Goal: Complete application form: Complete application form

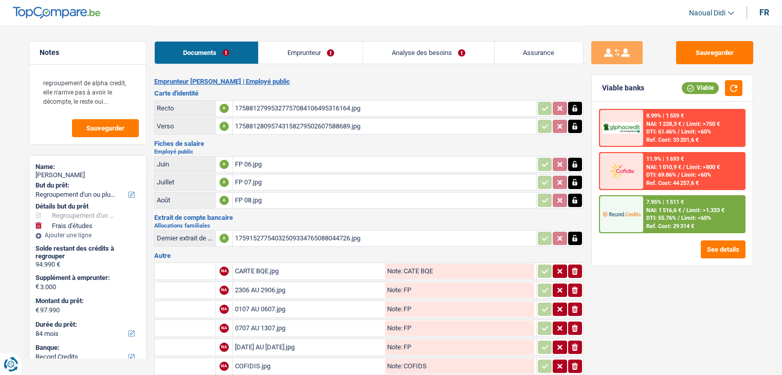
select select "refinancing"
select select "study"
select select "84"
select select "record credits"
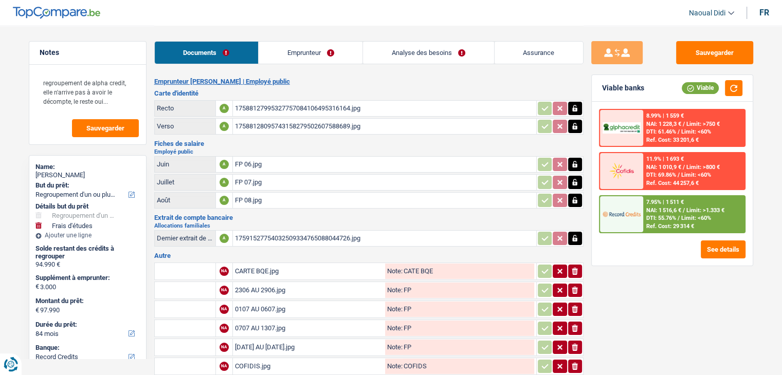
click at [333, 51] on link "Emprunteur" at bounding box center [311, 53] width 104 height 22
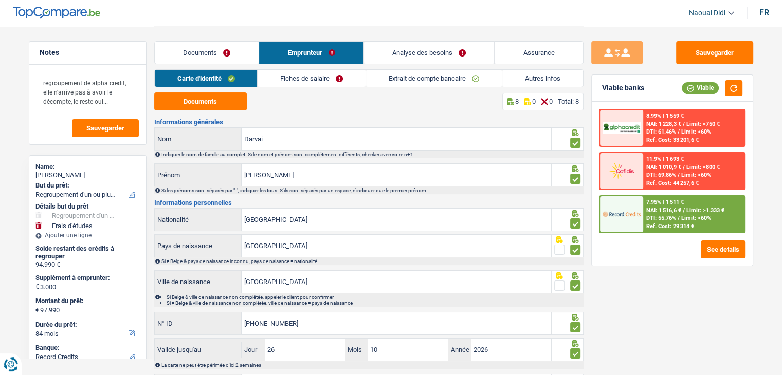
click at [547, 80] on link "Autres infos" at bounding box center [542, 78] width 81 height 17
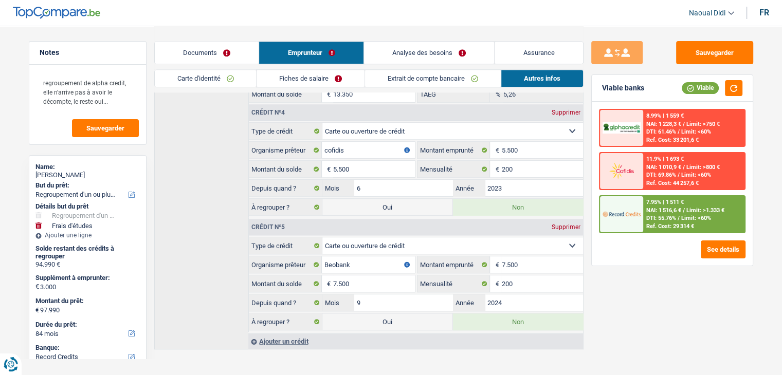
scroll to position [686, 0]
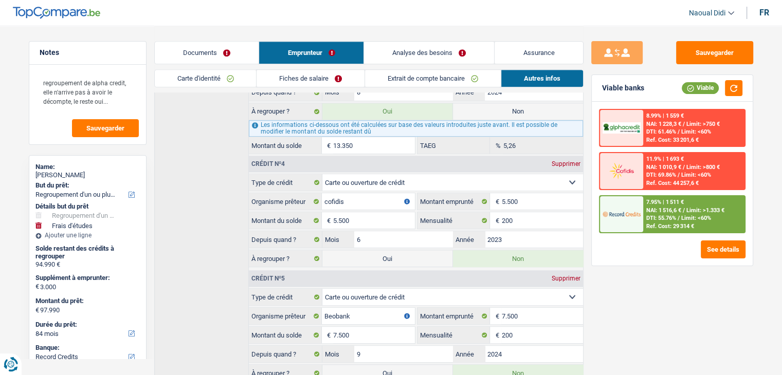
click at [390, 258] on label "Oui" at bounding box center [387, 258] width 130 height 16
click at [390, 258] on input "Oui" at bounding box center [387, 258] width 130 height 16
radio input "true"
type input "103.490"
select select "144"
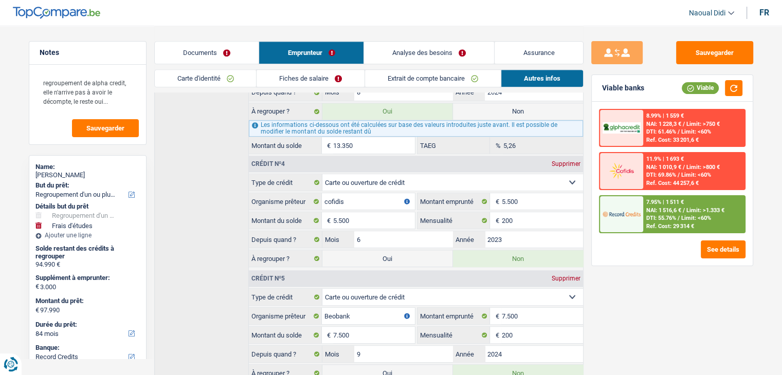
radio input "false"
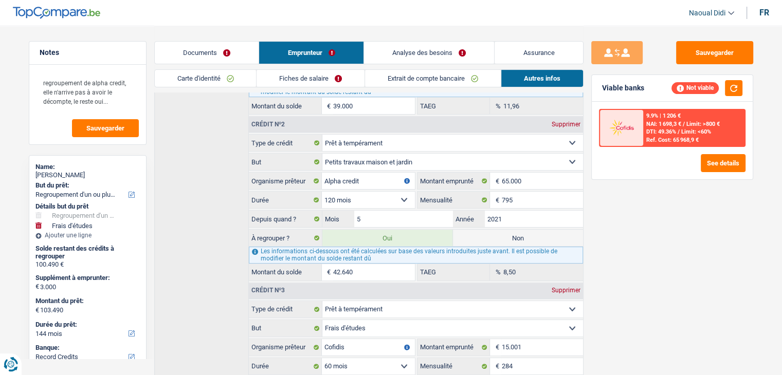
scroll to position [377, 0]
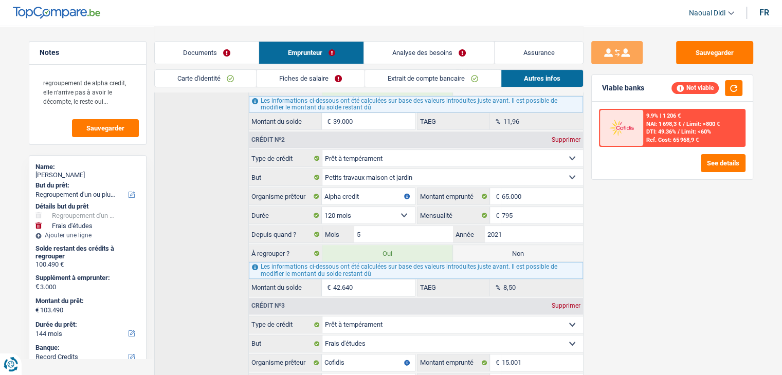
click at [519, 256] on label "Non" at bounding box center [518, 253] width 130 height 16
click at [519, 256] on input "Non" at bounding box center [518, 253] width 130 height 16
radio input "true"
type input "60.850"
radio input "false"
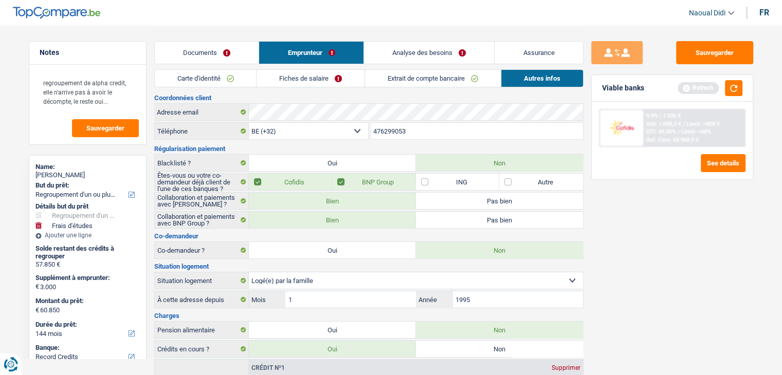
scroll to position [0, 0]
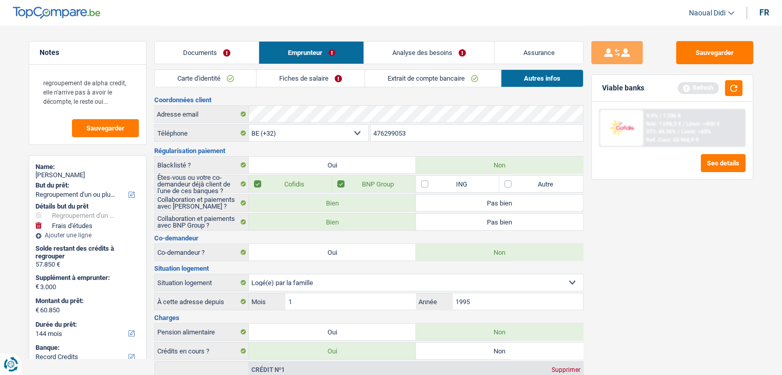
click at [399, 51] on link "Analyse des besoins" at bounding box center [429, 53] width 131 height 22
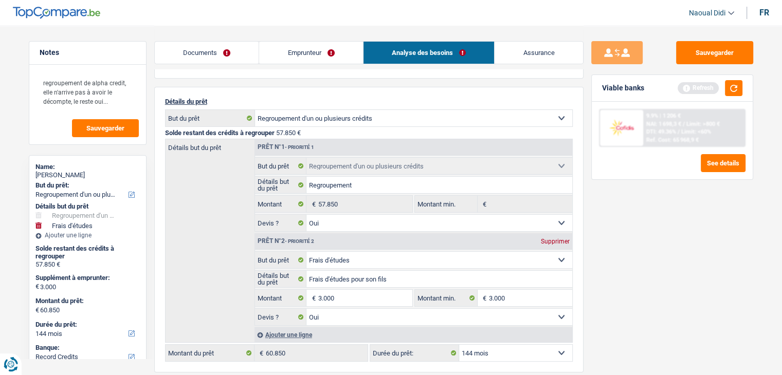
scroll to position [103, 0]
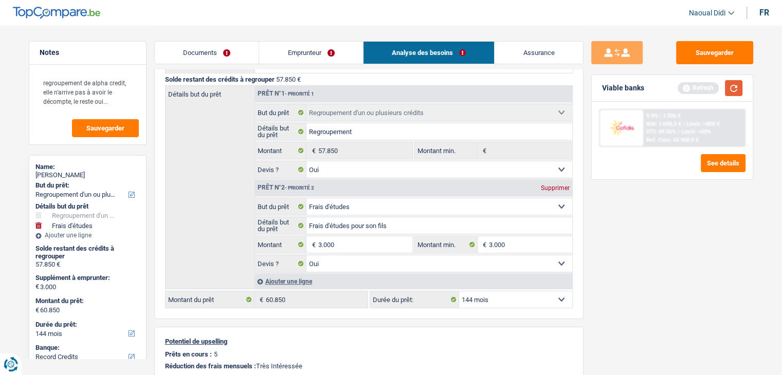
click at [735, 93] on button "button" at bounding box center [733, 88] width 17 height 16
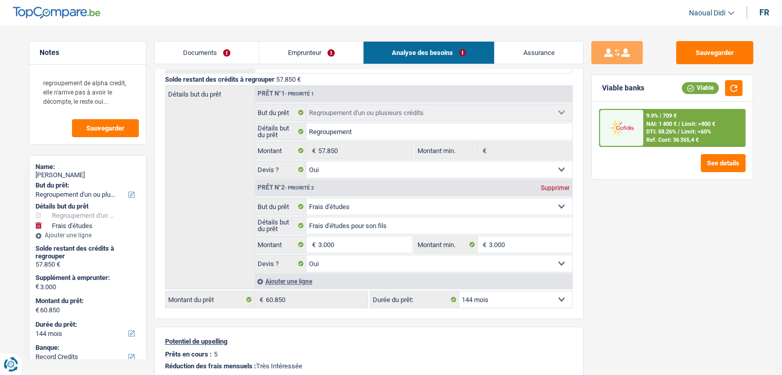
click at [495, 300] on select "12 mois 18 mois 24 mois 30 mois 36 mois 42 mois 48 mois 60 mois 72 mois 84 mois…" at bounding box center [515, 300] width 113 height 16
select select "120"
click at [459, 292] on select "12 mois 18 mois 24 mois 30 mois 36 mois 42 mois 48 mois 60 mois 72 mois 84 mois…" at bounding box center [515, 300] width 113 height 16
select select "120"
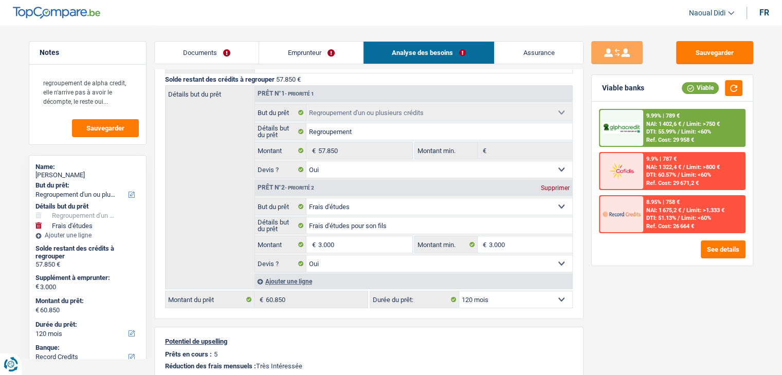
click at [696, 134] on span "Limit: <60%" at bounding box center [696, 132] width 30 height 7
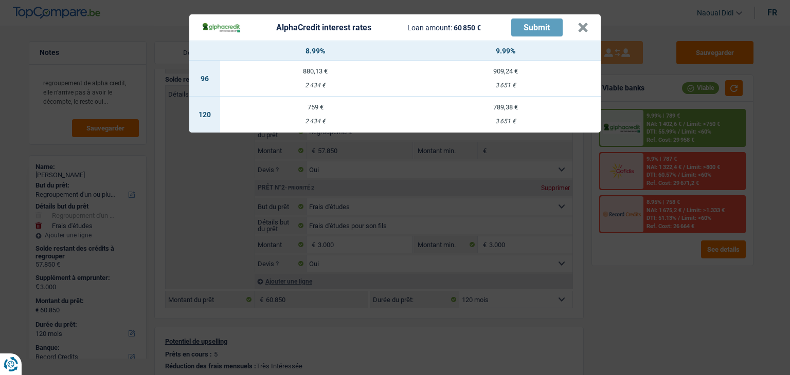
click at [315, 108] on div "759 €" at bounding box center [315, 107] width 190 height 7
select select "alphacredit"
type input "8,99"
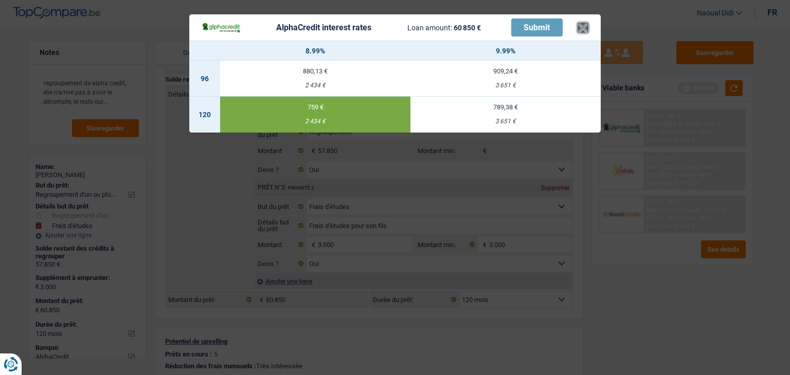
click at [580, 25] on button "×" at bounding box center [582, 28] width 11 height 10
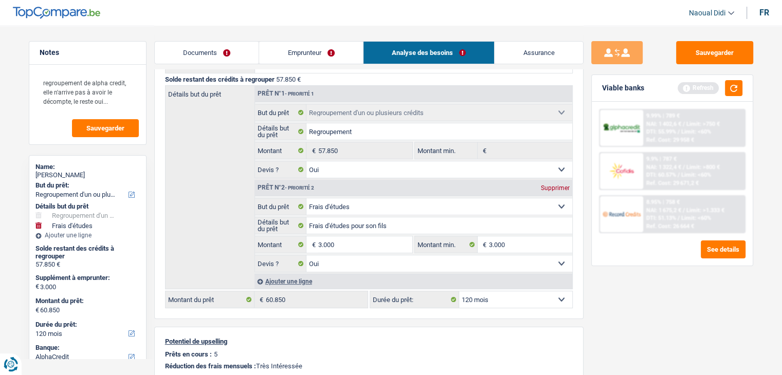
click at [315, 53] on link "Emprunteur" at bounding box center [311, 53] width 104 height 22
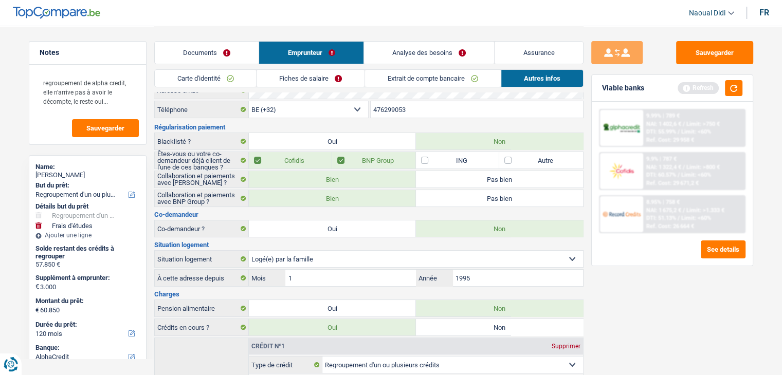
scroll to position [0, 0]
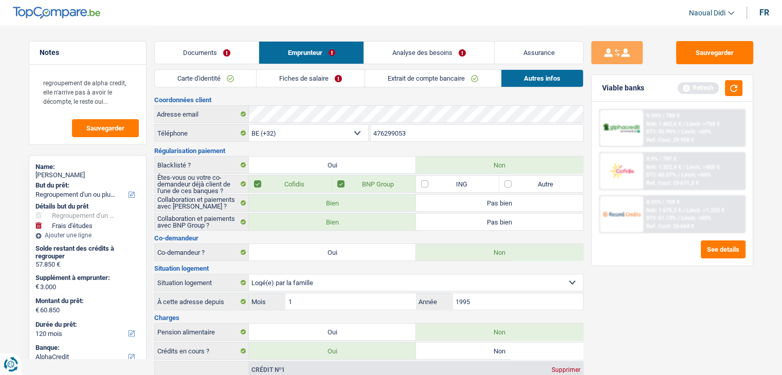
click at [330, 78] on link "Fiches de salaire" at bounding box center [311, 78] width 108 height 17
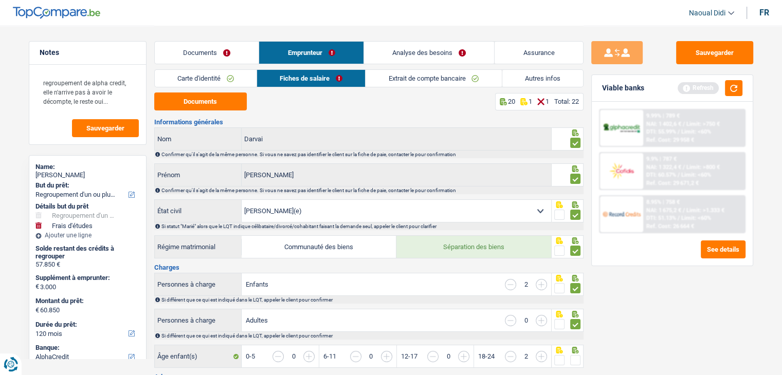
click at [230, 51] on link "Documents" at bounding box center [207, 53] width 104 height 22
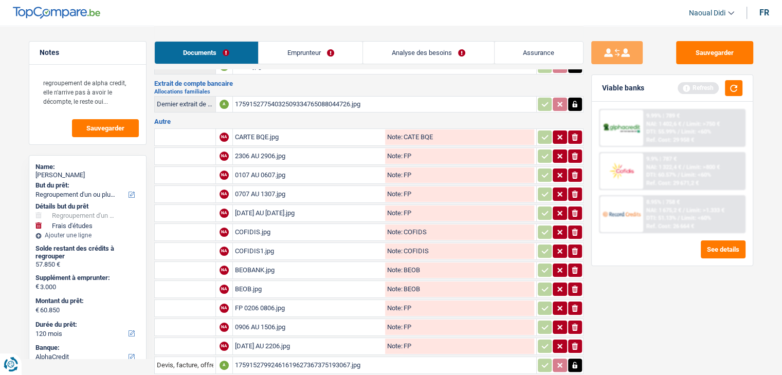
scroll to position [83, 0]
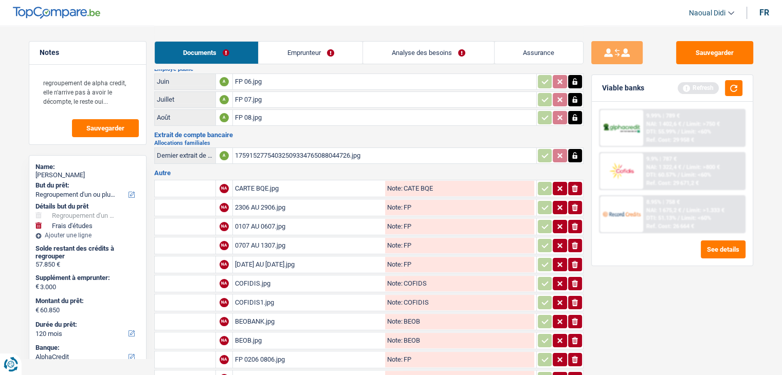
click at [301, 47] on link "Emprunteur" at bounding box center [311, 53] width 104 height 22
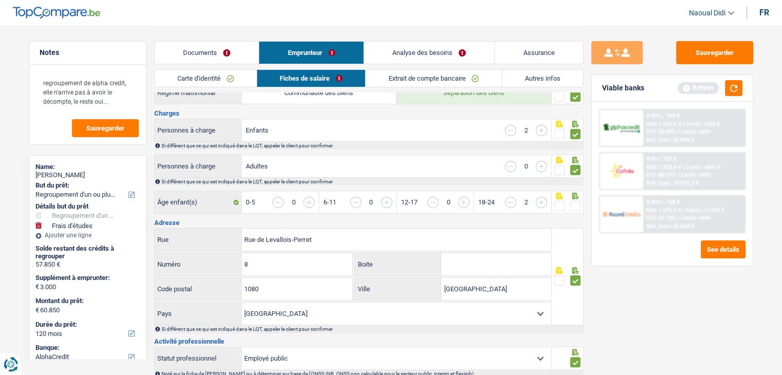
scroll to position [206, 0]
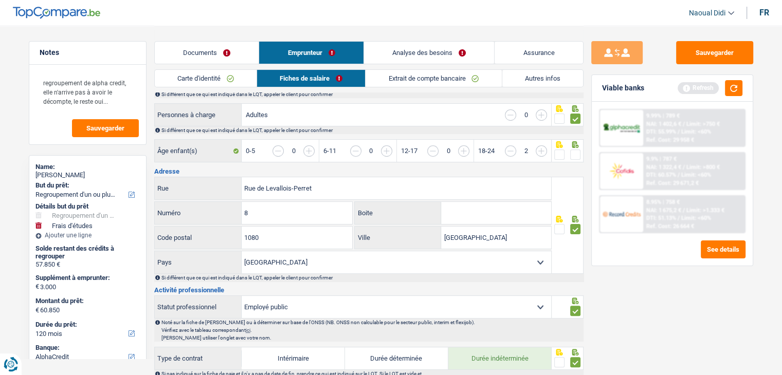
click at [576, 151] on span at bounding box center [575, 155] width 10 height 10
click at [0, 0] on input "radio" at bounding box center [0, 0] width 0 height 0
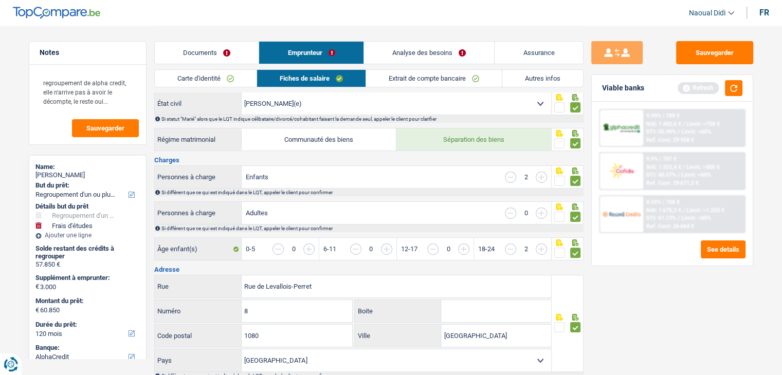
scroll to position [103, 0]
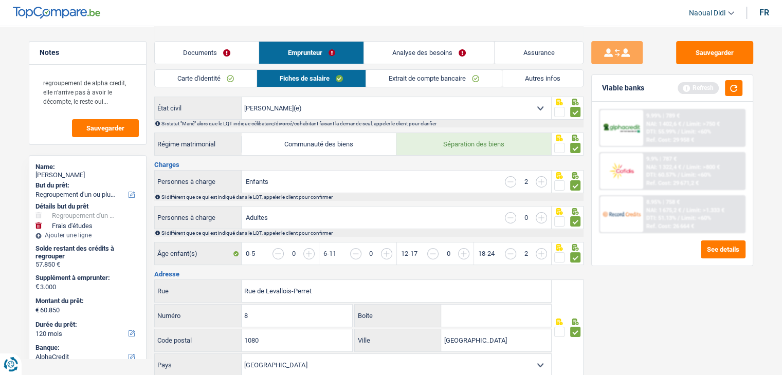
click at [428, 79] on link "Extrait de compte bancaire" at bounding box center [434, 78] width 136 height 17
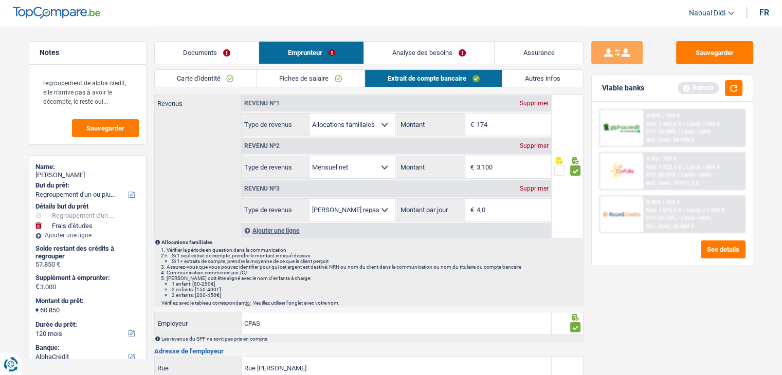
scroll to position [0, 0]
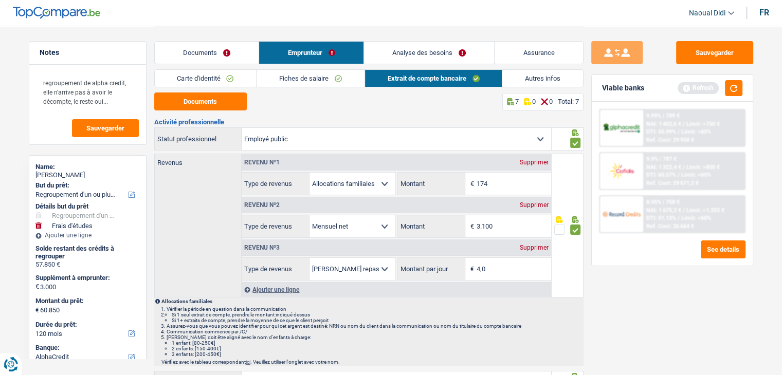
click at [321, 84] on link "Fiches de salaire" at bounding box center [311, 78] width 108 height 17
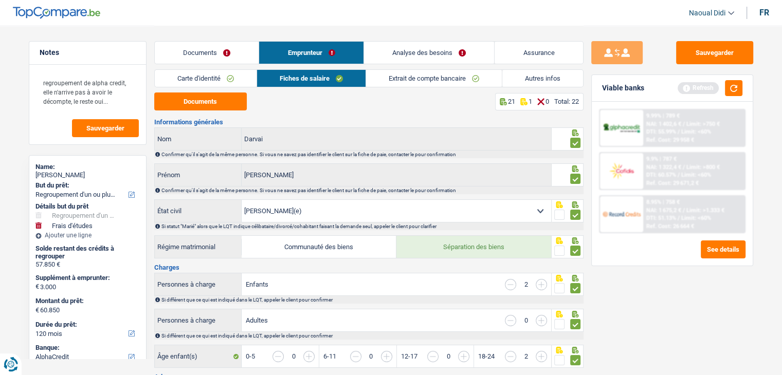
click at [511, 281] on input "button" at bounding box center [510, 284] width 11 height 11
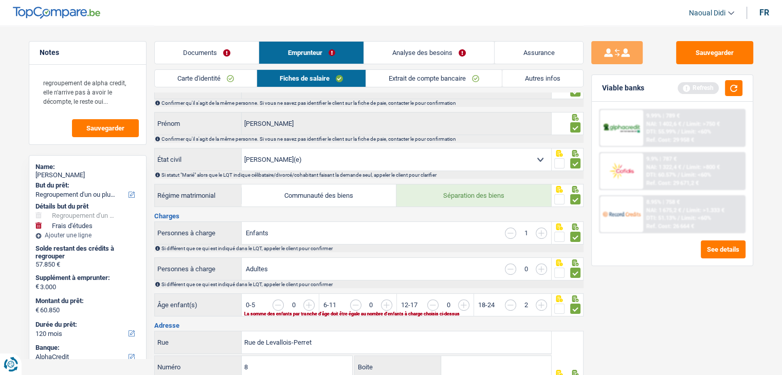
click at [512, 301] on input "button" at bounding box center [510, 305] width 11 height 11
click at [698, 56] on button "Sauvegarder" at bounding box center [714, 52] width 77 height 23
click at [454, 54] on link "Analyse des besoins" at bounding box center [429, 53] width 131 height 22
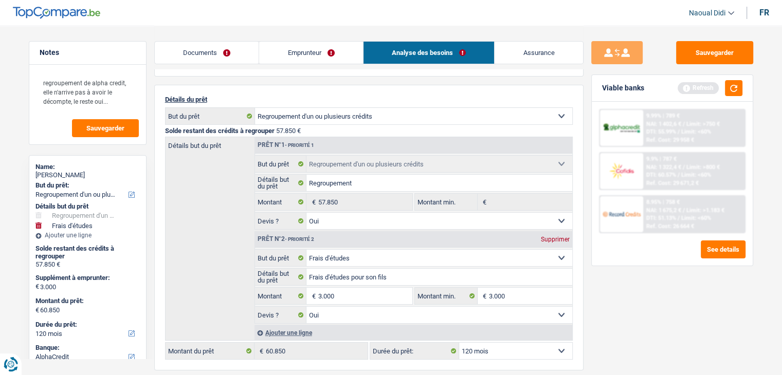
click at [684, 125] on span "/" at bounding box center [684, 124] width 2 height 7
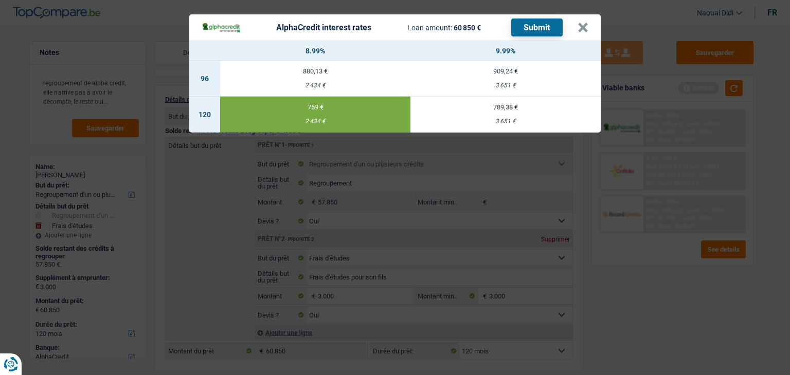
click at [536, 31] on button "Submit" at bounding box center [536, 28] width 51 height 18
click at [585, 30] on button "×" at bounding box center [582, 28] width 11 height 10
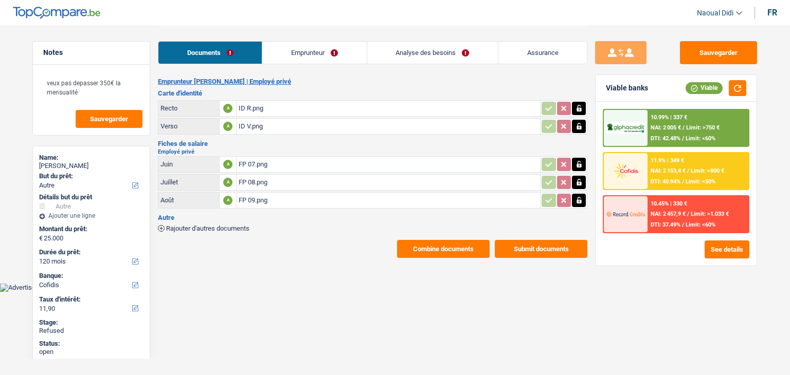
select select "other"
select select "120"
select select "cofidis"
select select "other"
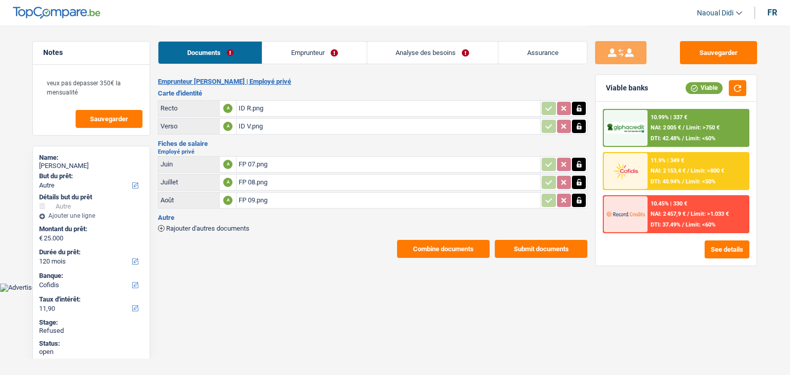
select select "other"
select select "false"
select select "120"
click at [423, 57] on link "Analyse des besoins" at bounding box center [432, 53] width 131 height 22
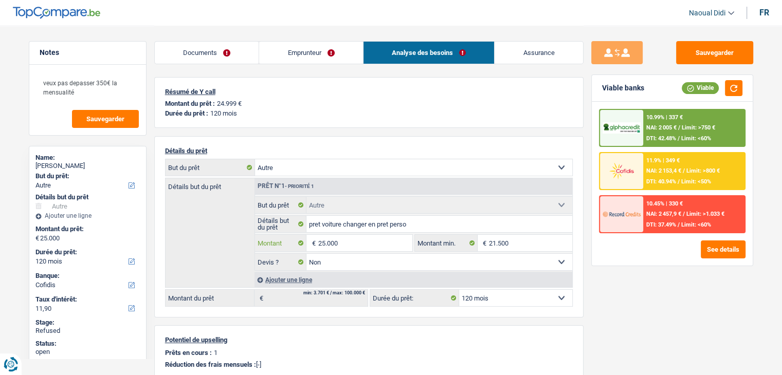
click at [355, 245] on input "25.000" at bounding box center [365, 243] width 94 height 16
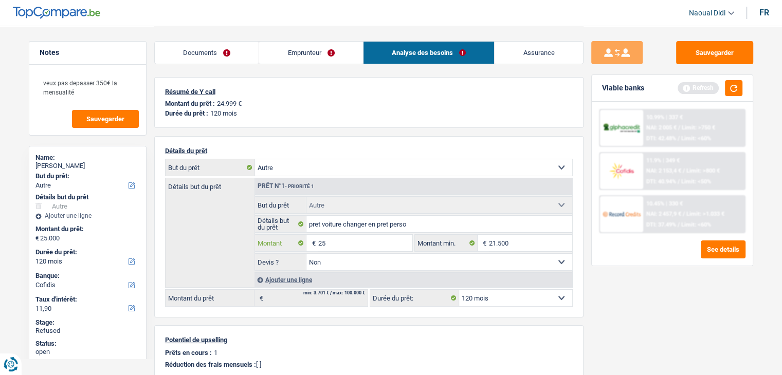
type input "2"
type input "20.000"
select select "84"
type input "20.000"
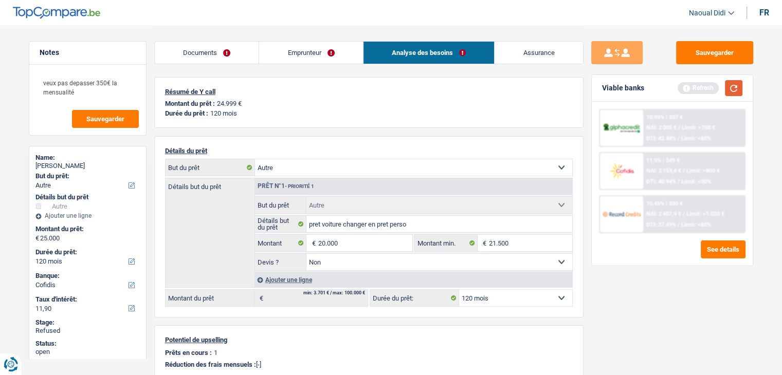
select select "84"
click at [737, 90] on button "button" at bounding box center [733, 88] width 17 height 16
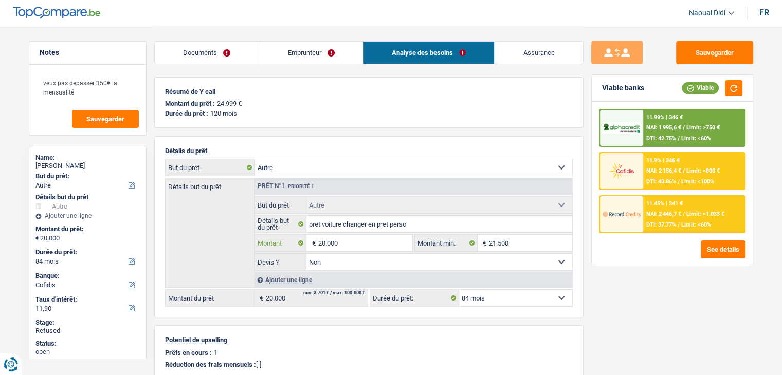
click at [356, 240] on input "20.000" at bounding box center [365, 243] width 94 height 16
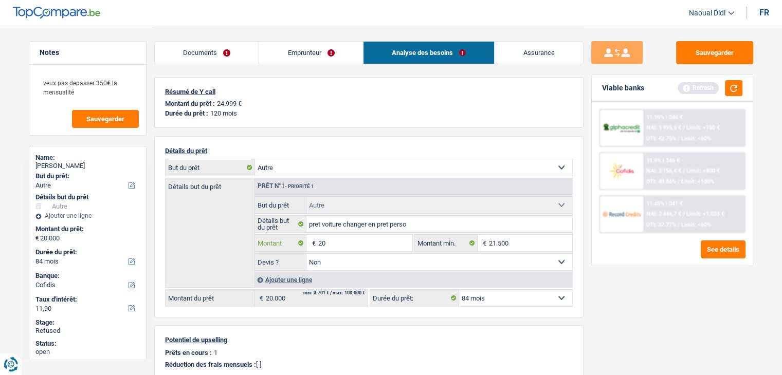
type input "2"
type input "15.000"
select select "60"
type input "15.000"
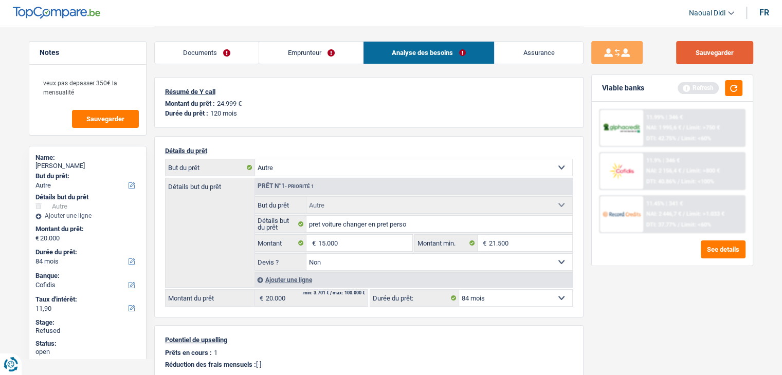
select select "60"
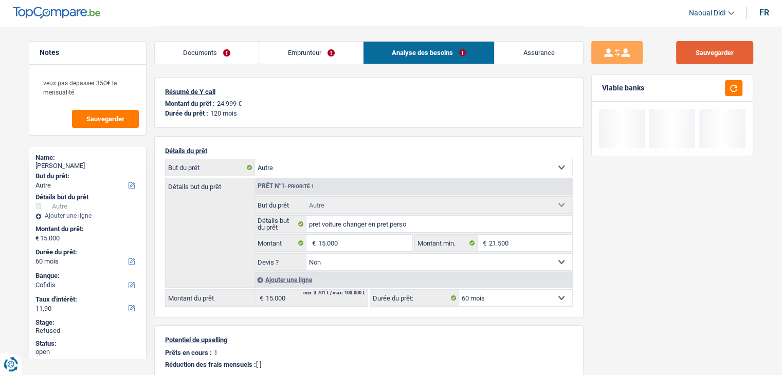
drag, startPoint x: 724, startPoint y: 52, endPoint x: 727, endPoint y: 71, distance: 19.8
click at [727, 71] on div "Sauvegarder Viable banks" at bounding box center [672, 200] width 177 height 318
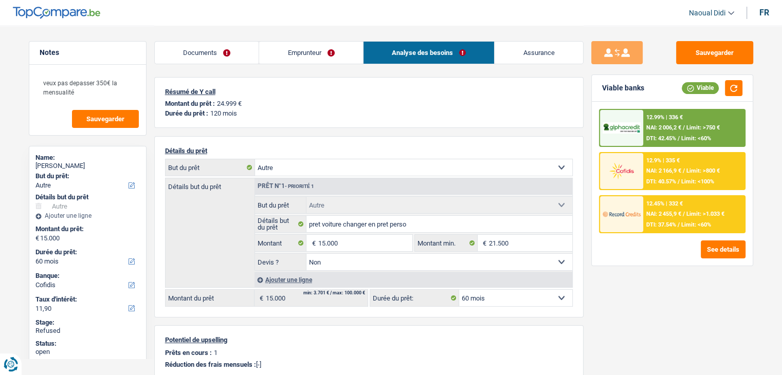
click at [669, 172] on span "NAI: 2 166,9 €" at bounding box center [663, 171] width 35 height 7
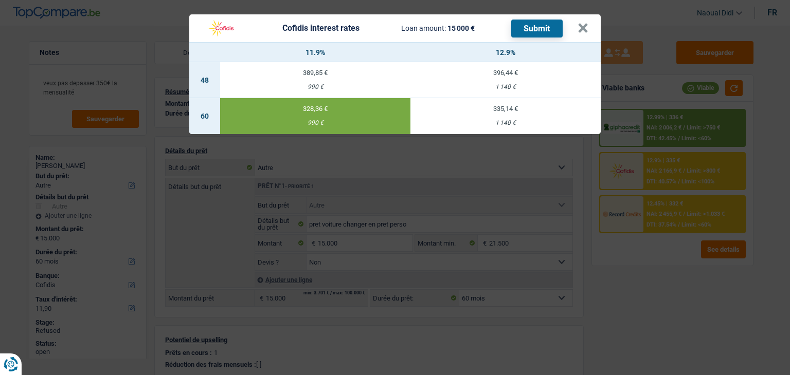
click at [520, 31] on button "Submit" at bounding box center [536, 29] width 51 height 18
click at [575, 29] on div "Cofidis interest rates Loan amount: 15 000 € Submit" at bounding box center [390, 29] width 376 height 20
click at [583, 26] on button "×" at bounding box center [582, 28] width 11 height 10
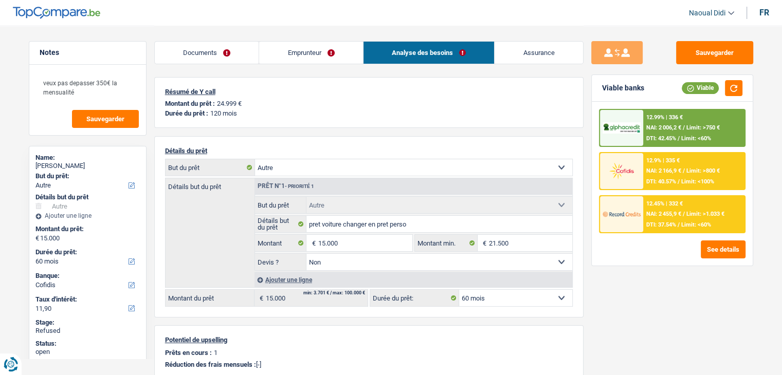
click at [669, 126] on span "NAI: 2 006,2 €" at bounding box center [663, 127] width 35 height 7
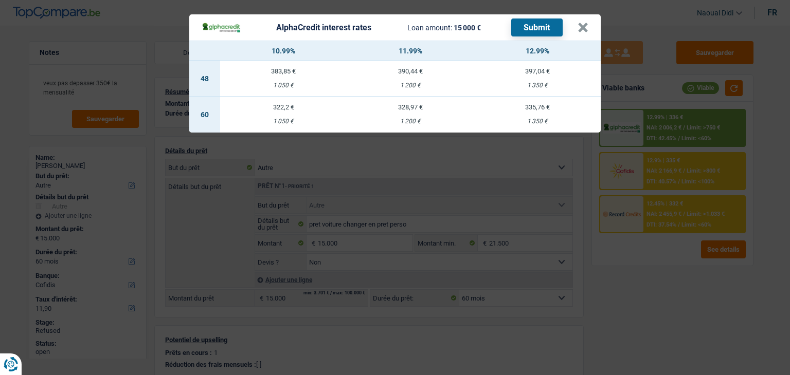
click at [280, 115] on td "322,2 € 1 050 €" at bounding box center [283, 115] width 127 height 36
select select "alphacredit"
type input "10,99"
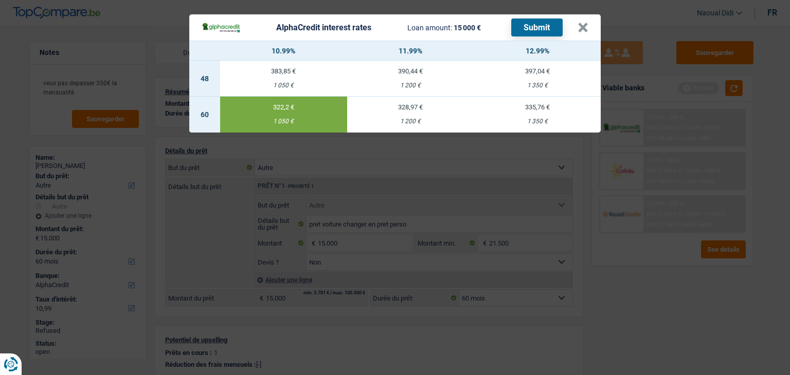
click at [525, 27] on button "Submit" at bounding box center [536, 28] width 51 height 18
click at [582, 27] on button "×" at bounding box center [582, 28] width 11 height 10
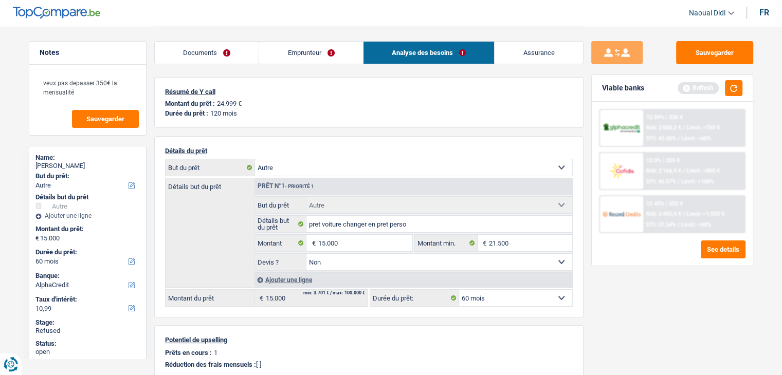
click at [643, 210] on div "12.45% | 332 € NAI: 2 455,9 € / Limit: >1.033 € DTI: 37.54% / Limit: <60%" at bounding box center [693, 214] width 101 height 36
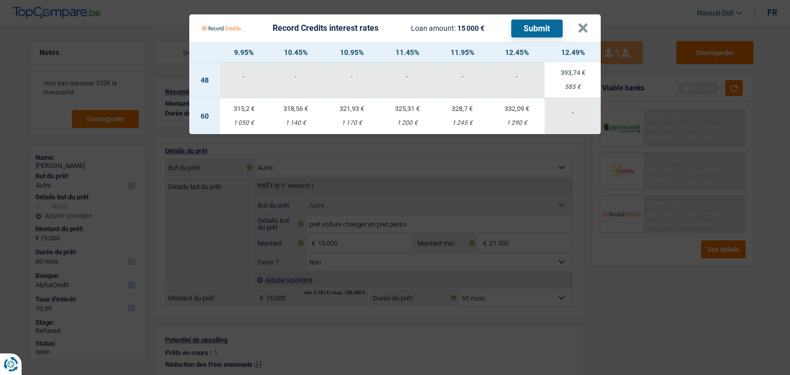
click at [242, 110] on div "315,2 €" at bounding box center [244, 108] width 48 height 7
select select "record credits"
type input "9,95"
click at [530, 30] on button "Submit" at bounding box center [536, 29] width 51 height 18
click at [579, 29] on button "×" at bounding box center [582, 28] width 11 height 10
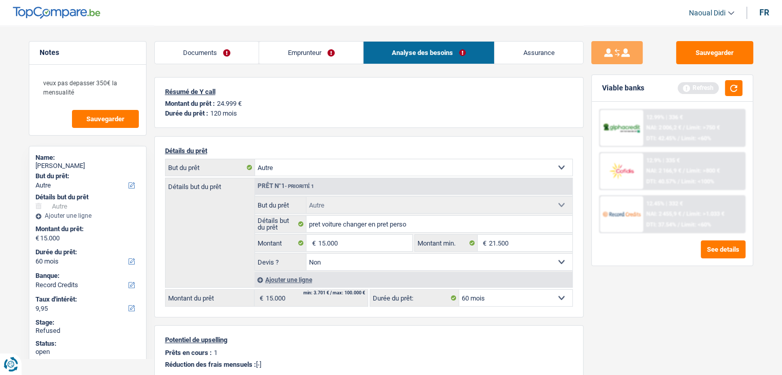
click at [209, 56] on link "Documents" at bounding box center [207, 53] width 104 height 22
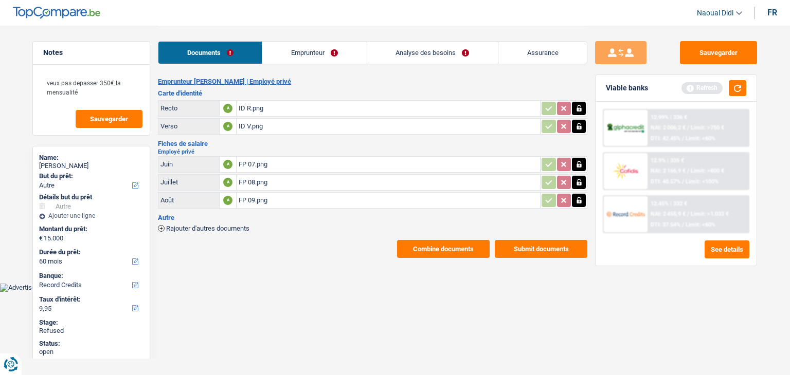
click at [258, 105] on div "ID R.png" at bounding box center [388, 108] width 299 height 15
click at [303, 52] on link "Emprunteur" at bounding box center [314, 53] width 104 height 22
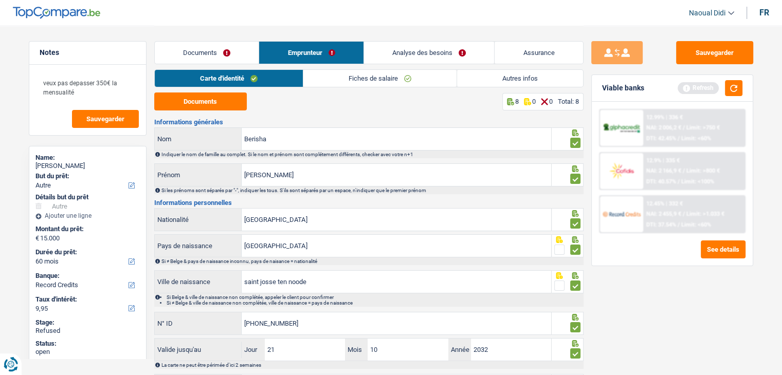
click at [372, 83] on link "Fiches de salaire" at bounding box center [379, 78] width 153 height 17
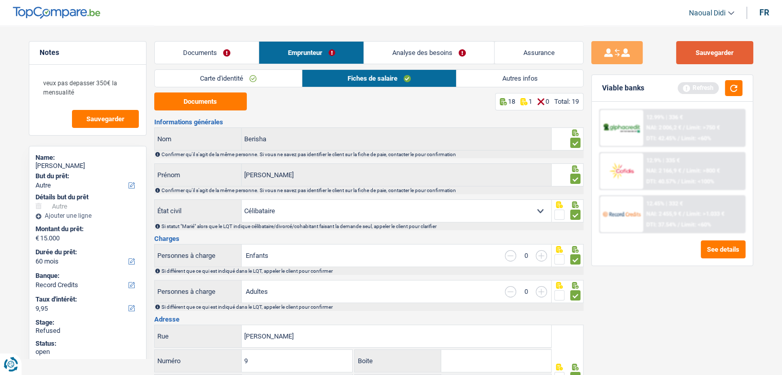
click at [683, 57] on button "Sauvegarder" at bounding box center [714, 52] width 77 height 23
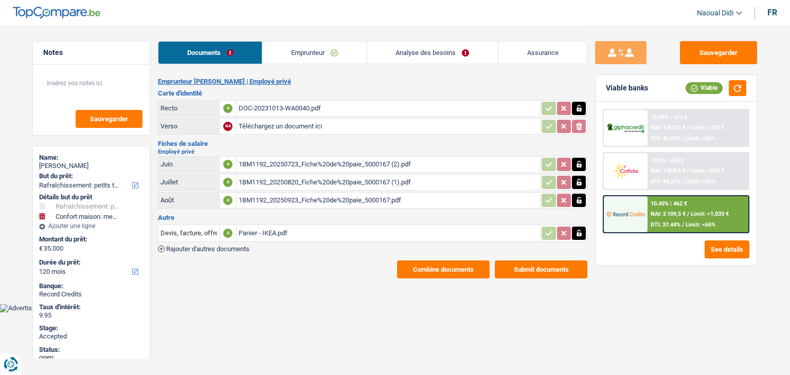
select select "houseOrGarden"
select select "household"
select select "120"
select select "houseOrGarden"
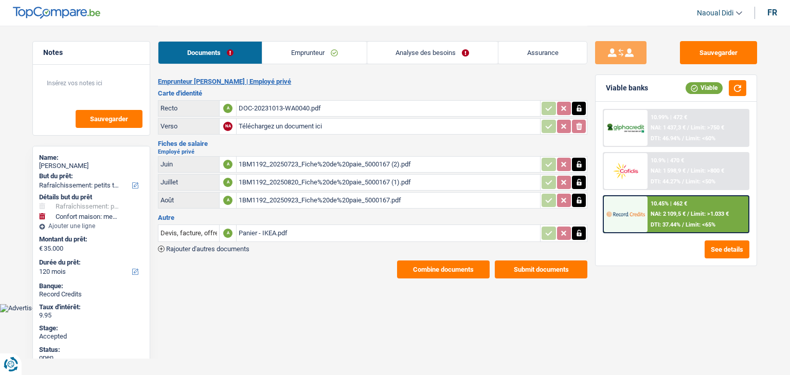
select select "houseOrGarden"
select select "false"
select select "household"
select select "false"
select select "120"
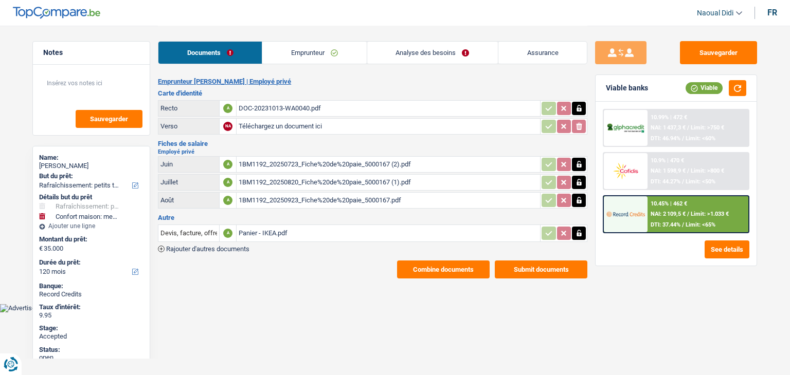
click at [415, 52] on link "Analyse des besoins" at bounding box center [432, 53] width 131 height 22
